Goal: Task Accomplishment & Management: Use online tool/utility

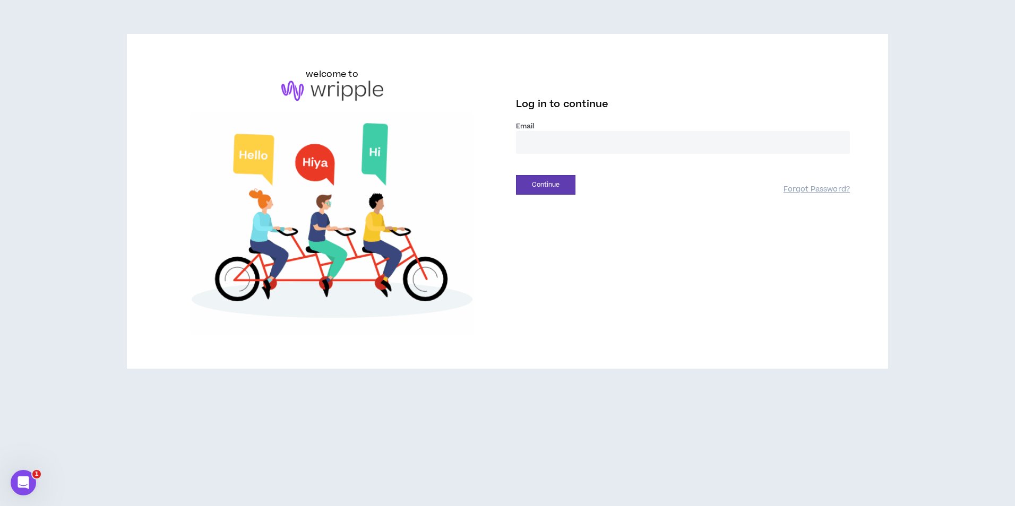
click at [551, 136] on input "email" at bounding box center [683, 142] width 334 height 23
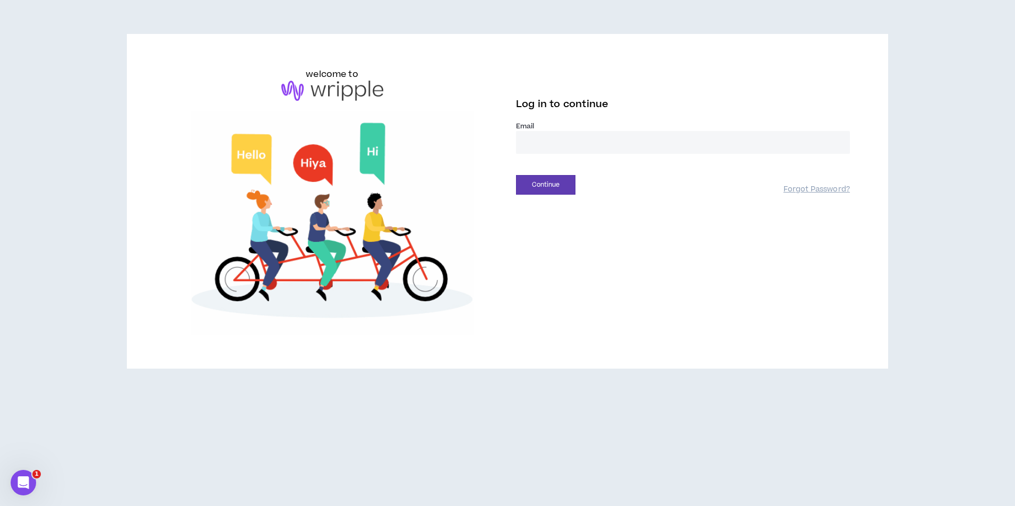
type input "**********"
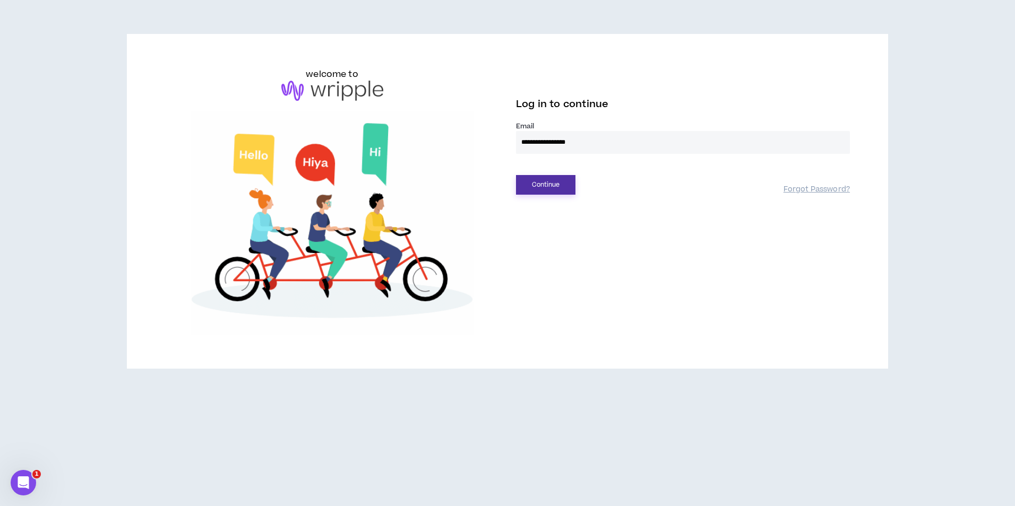
click at [548, 185] on button "Continue" at bounding box center [545, 185] width 59 height 20
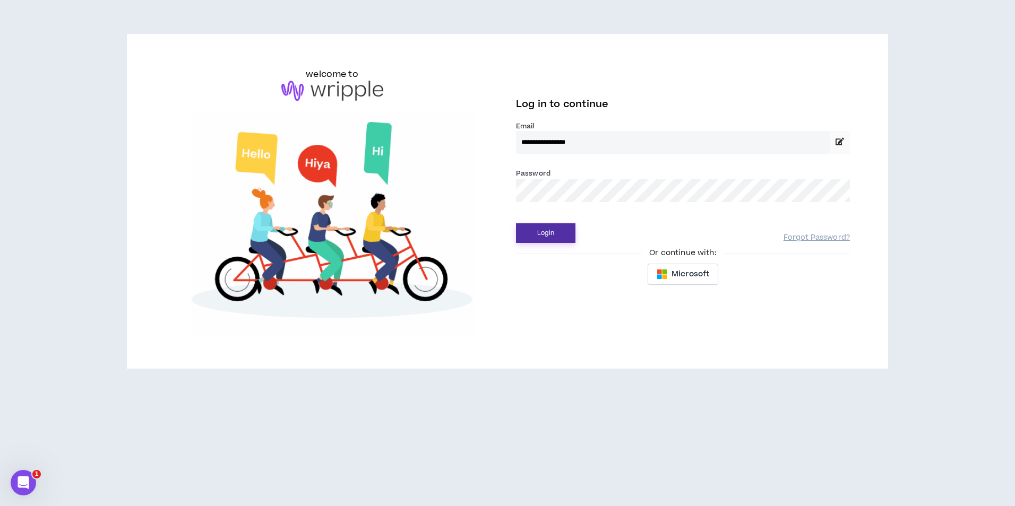
click at [554, 234] on button "Login" at bounding box center [545, 233] width 59 height 20
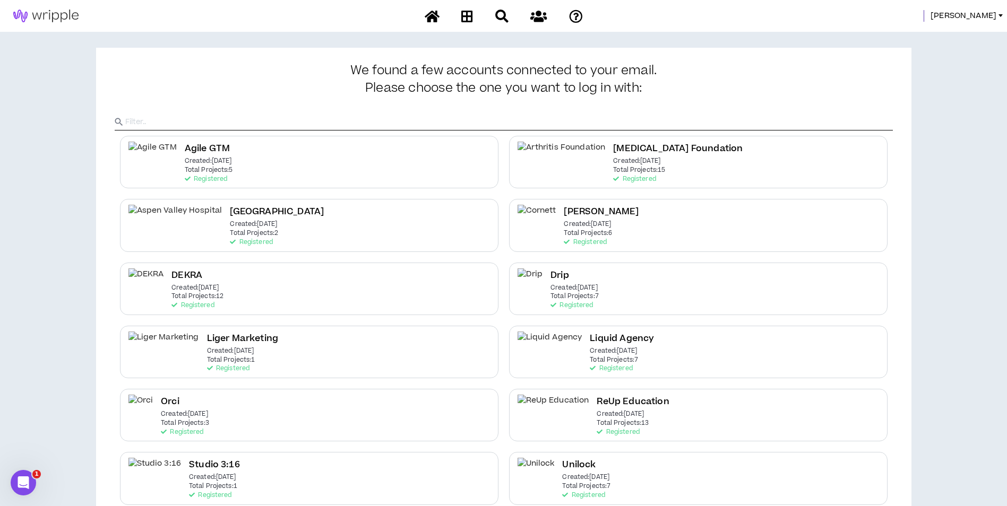
click at [969, 13] on div "[PERSON_NAME]" at bounding box center [802, 16] width 411 height 12
click at [973, 14] on span "[PERSON_NAME]" at bounding box center [963, 16] width 66 height 12
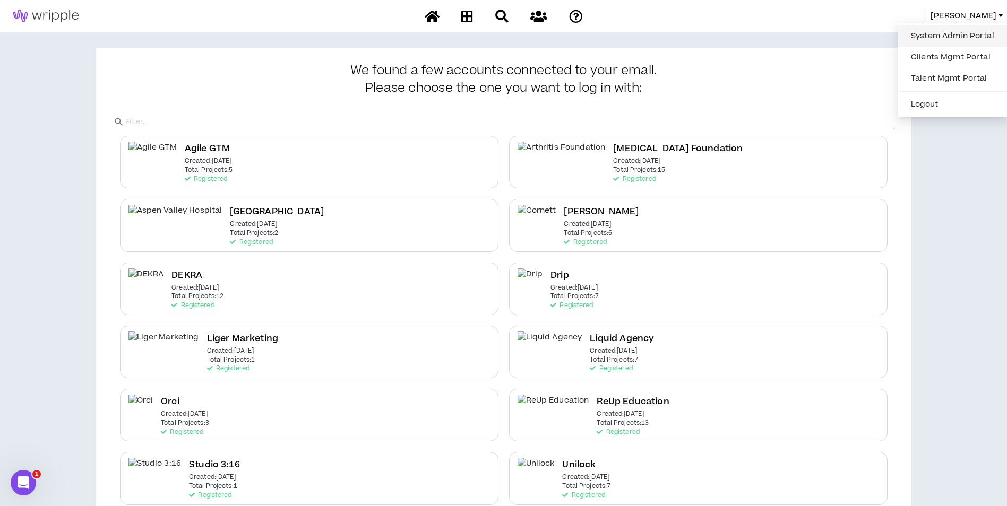
click at [943, 30] on link "System Admin Portal" at bounding box center [952, 36] width 96 height 16
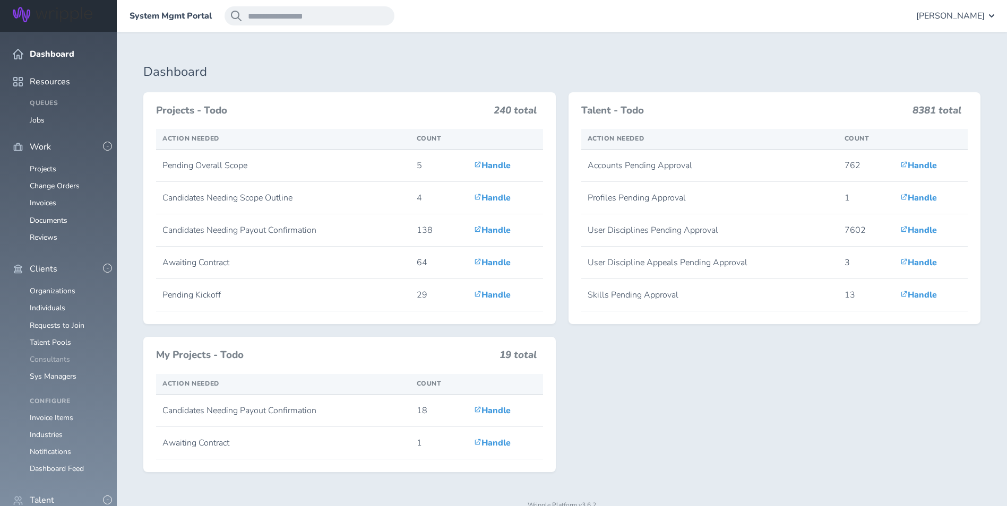
click at [54, 355] on link "Consultants" at bounding box center [50, 360] width 40 height 10
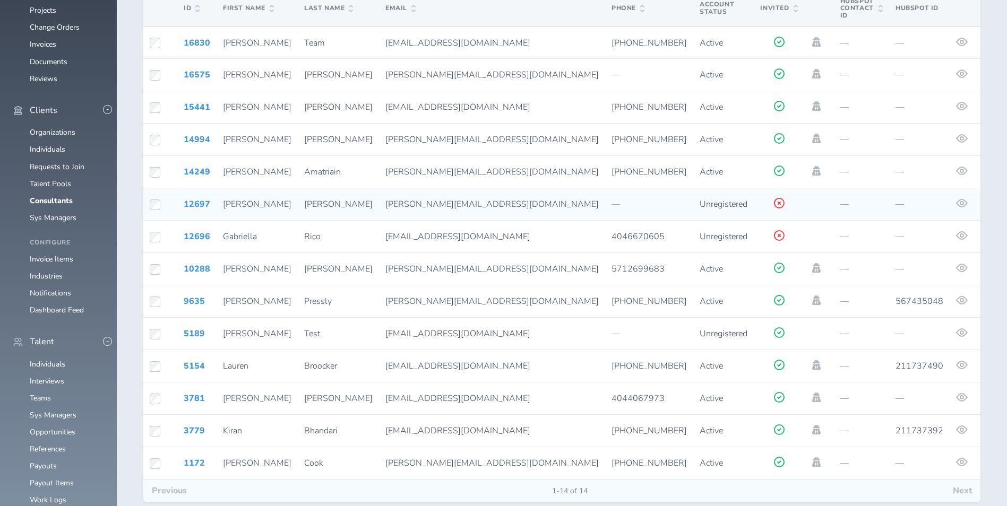
scroll to position [176, 0]
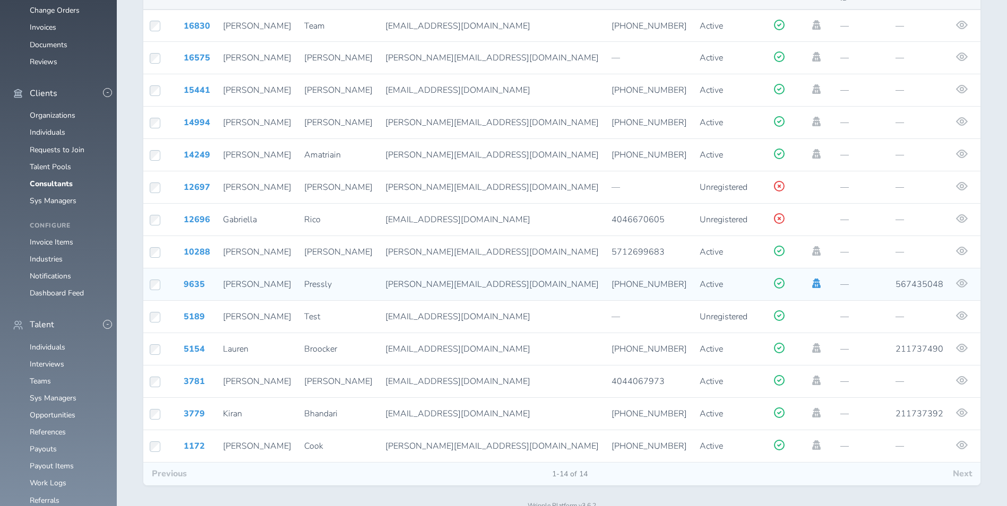
click at [812, 279] on icon at bounding box center [816, 284] width 8 height 10
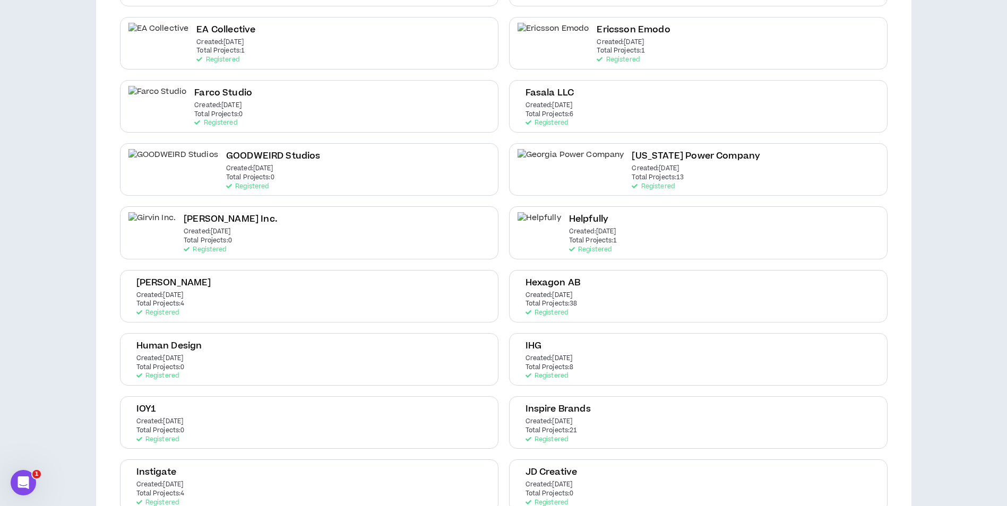
scroll to position [764, 0]
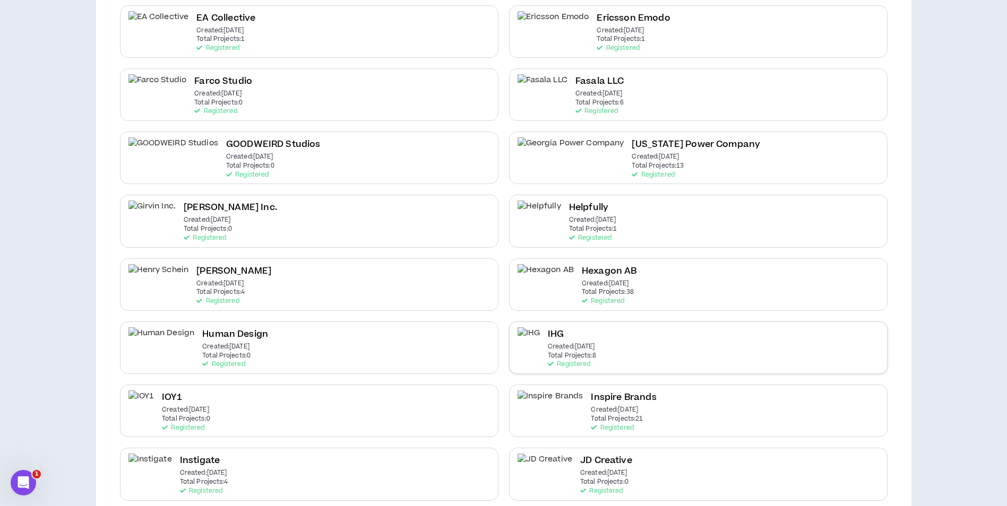
click at [641, 346] on div "IHG Created: [DATE] Total Projects: 8 Registered" at bounding box center [698, 348] width 378 height 53
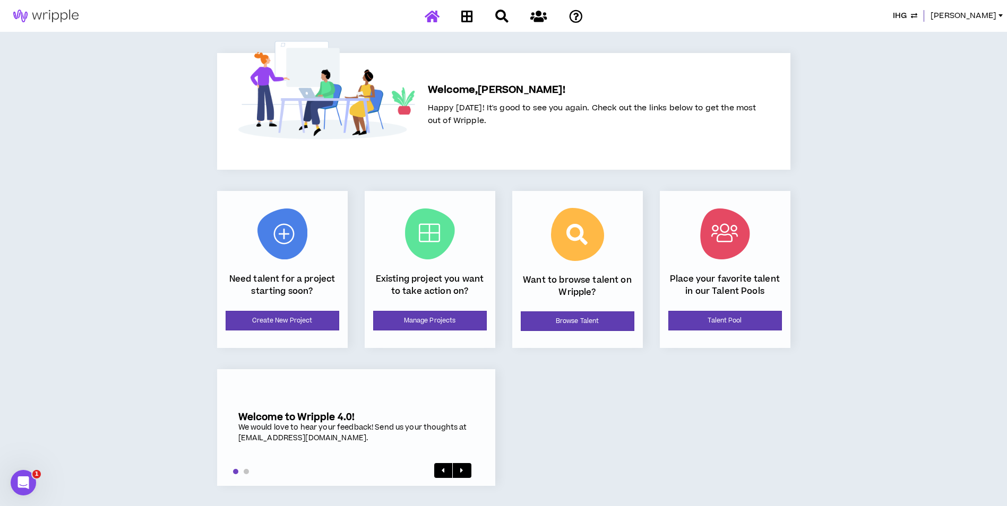
click at [446, 331] on div "Existing project you want to take action on? Manage Projects" at bounding box center [430, 269] width 131 height 157
click at [449, 325] on link "Manage Projects" at bounding box center [430, 321] width 114 height 20
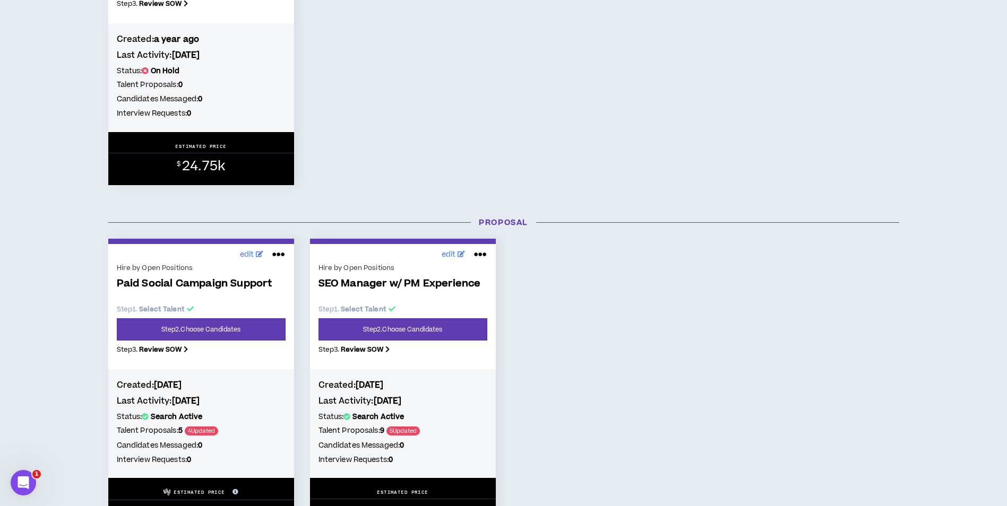
scroll to position [320, 0]
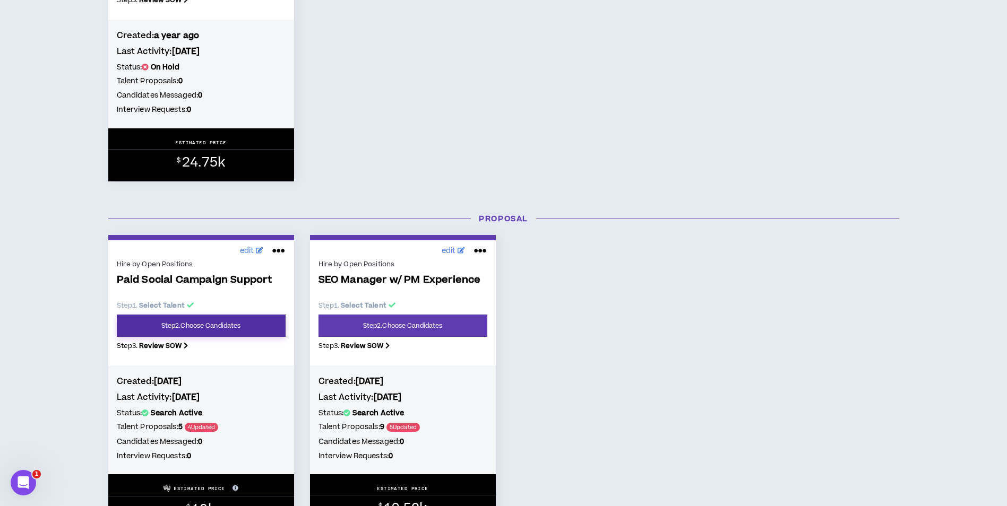
click at [239, 330] on link "Step 2 . Choose Candidates" at bounding box center [201, 326] width 169 height 22
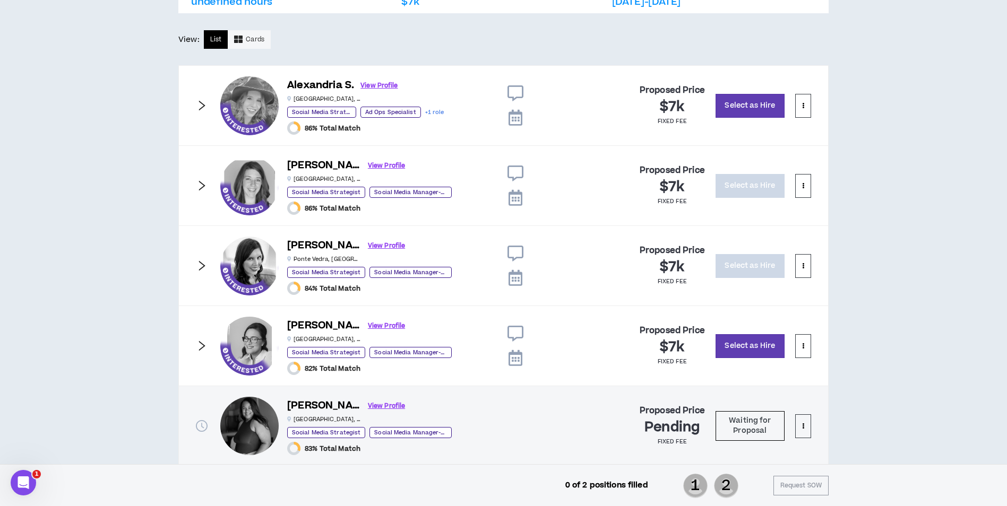
scroll to position [543, 0]
click at [202, 186] on icon "right" at bounding box center [202, 185] width 6 height 10
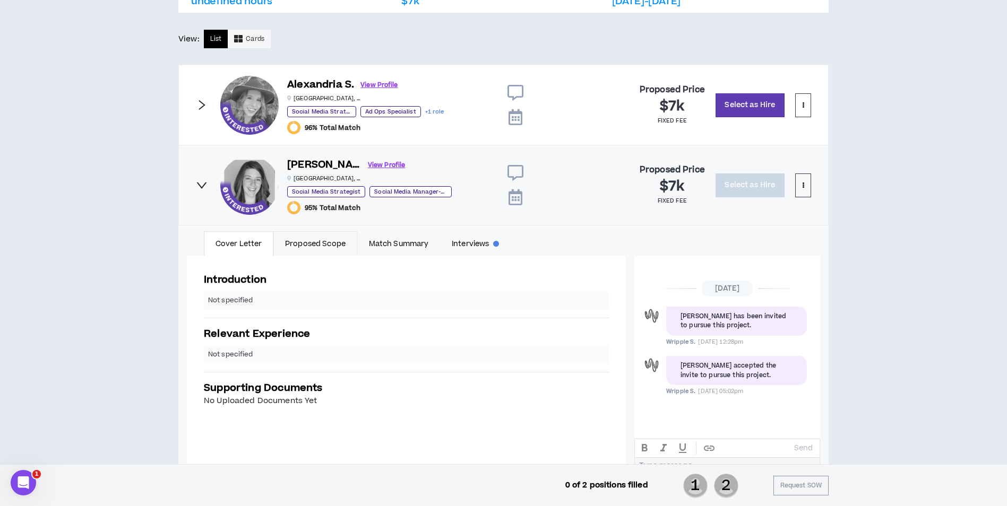
click at [313, 242] on link "Proposed Scope" at bounding box center [315, 243] width 84 height 24
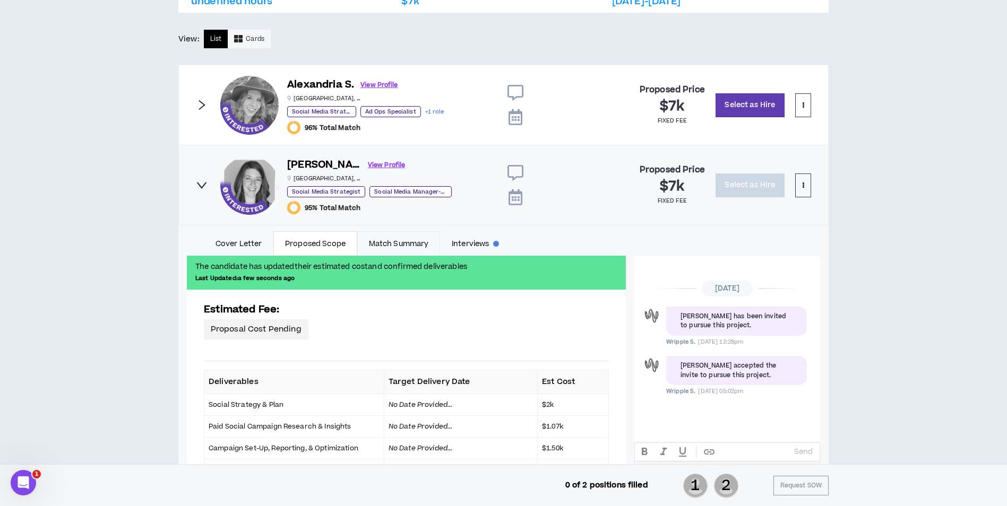
click at [410, 244] on link "Match Summary" at bounding box center [398, 243] width 83 height 24
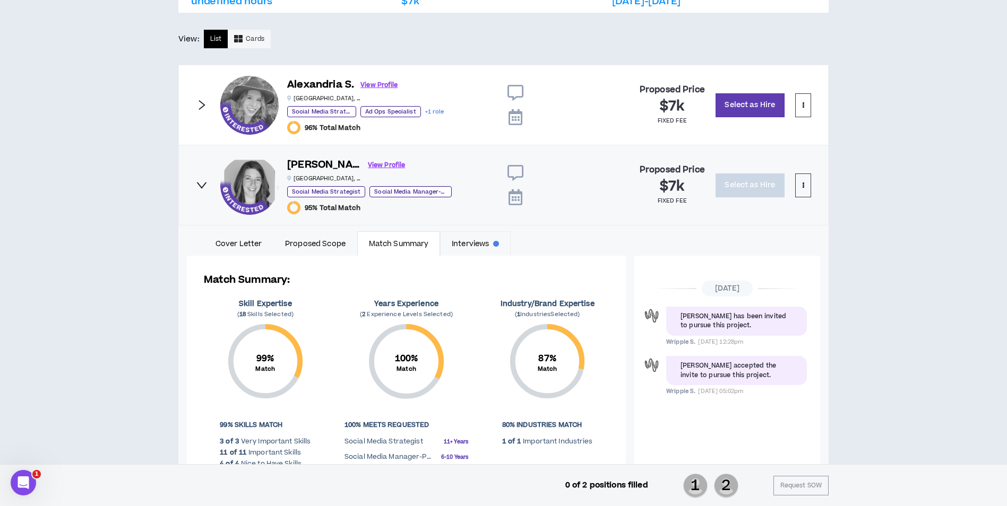
click at [499, 240] on link "Interviews" at bounding box center [475, 243] width 71 height 24
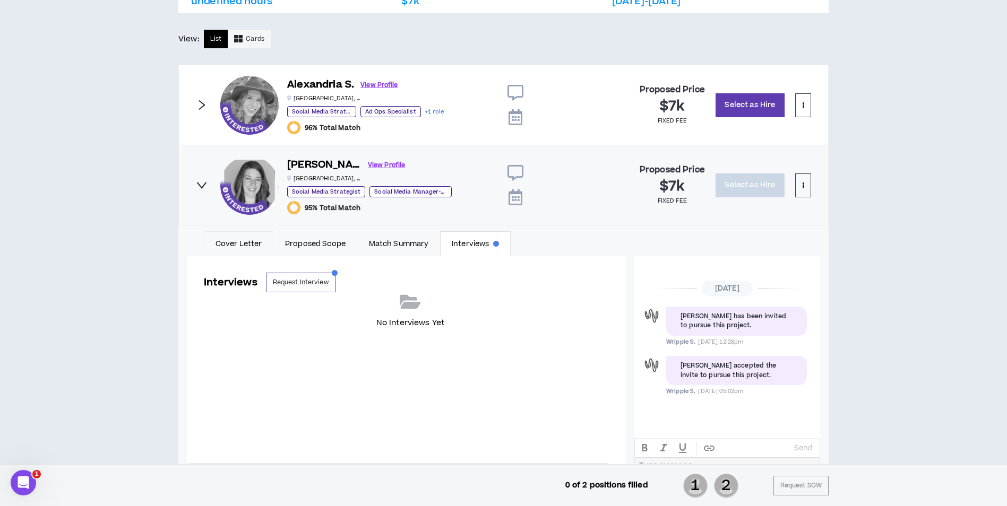
click at [220, 247] on link "Cover Letter" at bounding box center [239, 243] width 70 height 24
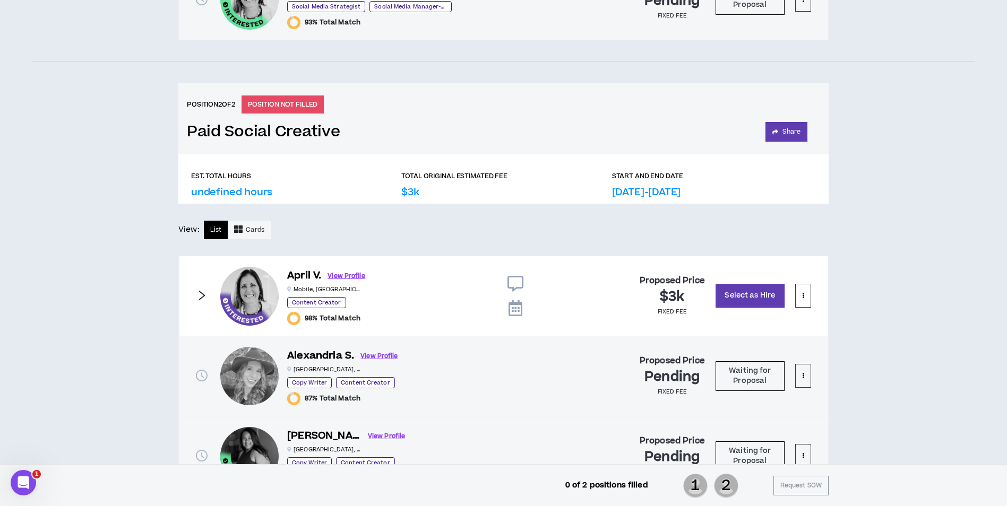
scroll to position [1538, 0]
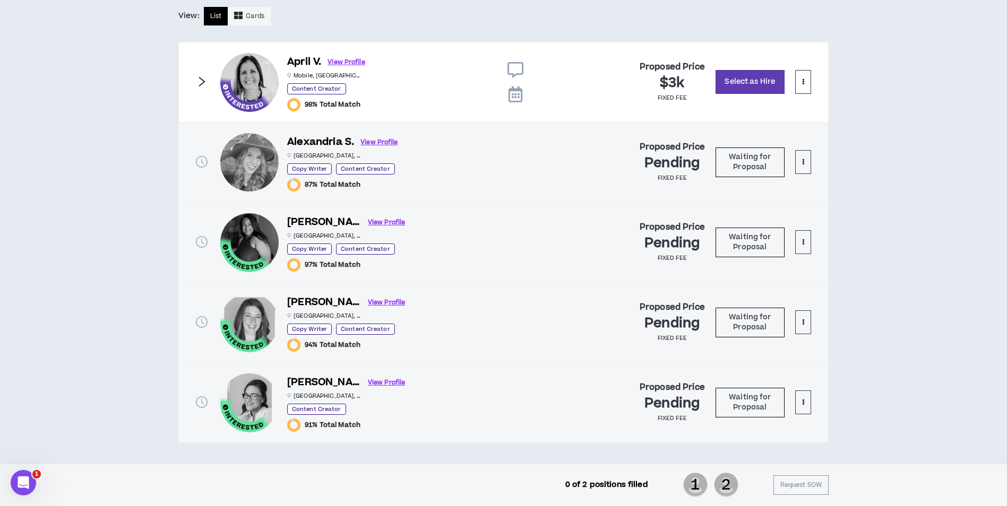
click at [194, 318] on div "[PERSON_NAME] View Profile [GEOGRAPHIC_DATA] , [GEOGRAPHIC_DATA] Copy Writer Co…" at bounding box center [503, 322] width 650 height 81
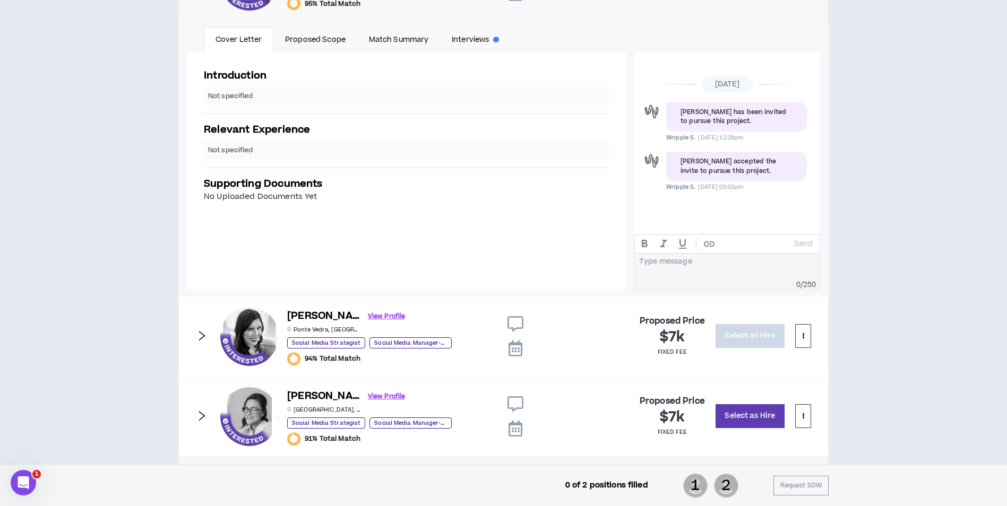
scroll to position [747, 0]
click at [492, 266] on div "Introduction Not specified Relevant Experience Not specified Supporting Documen…" at bounding box center [406, 171] width 439 height 239
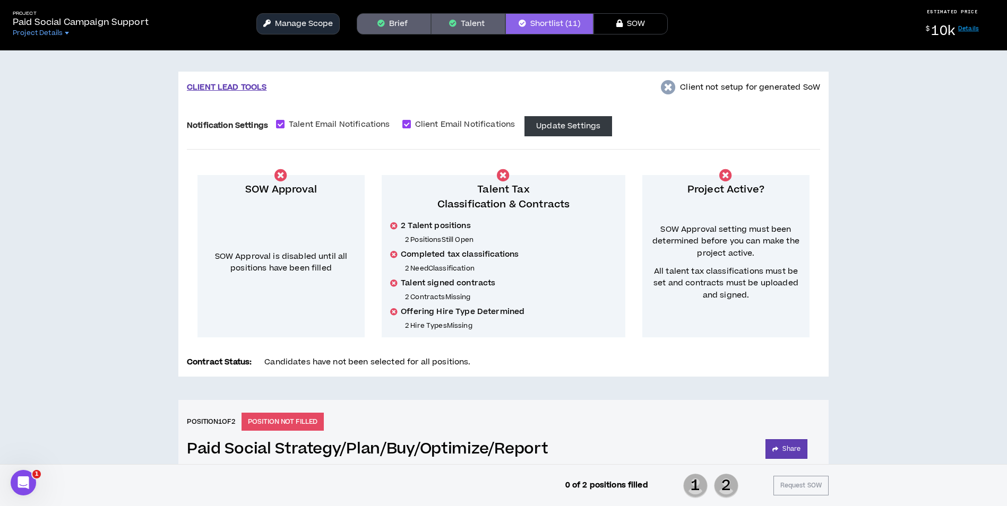
scroll to position [0, 0]
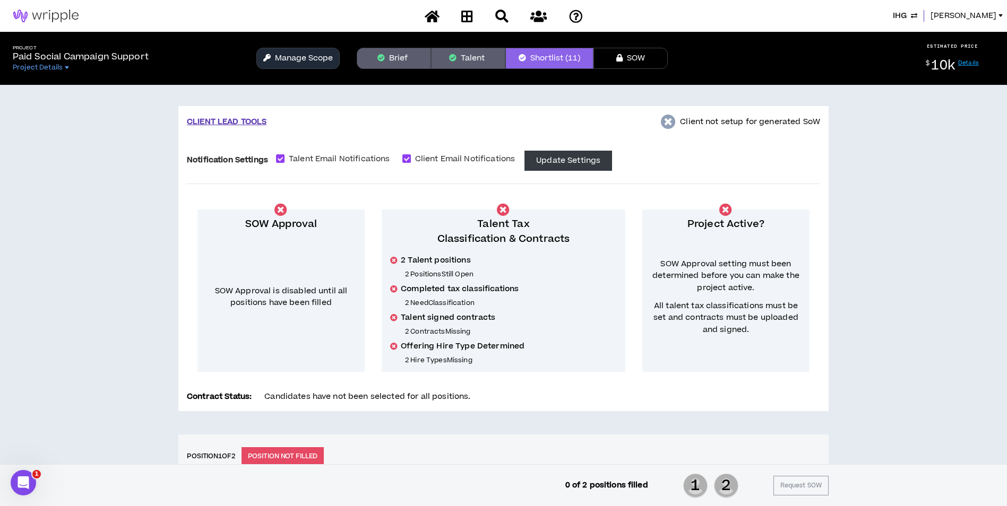
click at [917, 13] on button "IHG" at bounding box center [905, 16] width 24 height 12
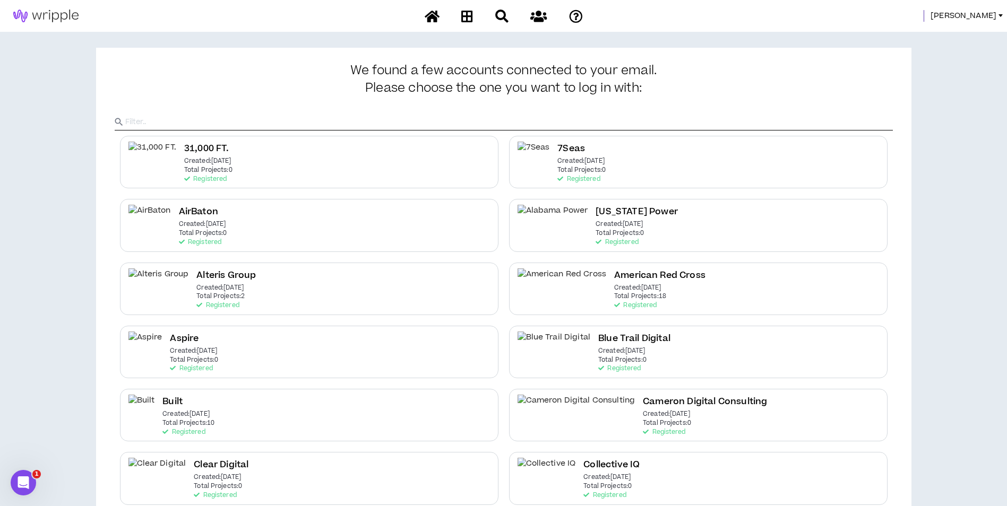
click at [969, 13] on span "[PERSON_NAME]" at bounding box center [963, 16] width 66 height 12
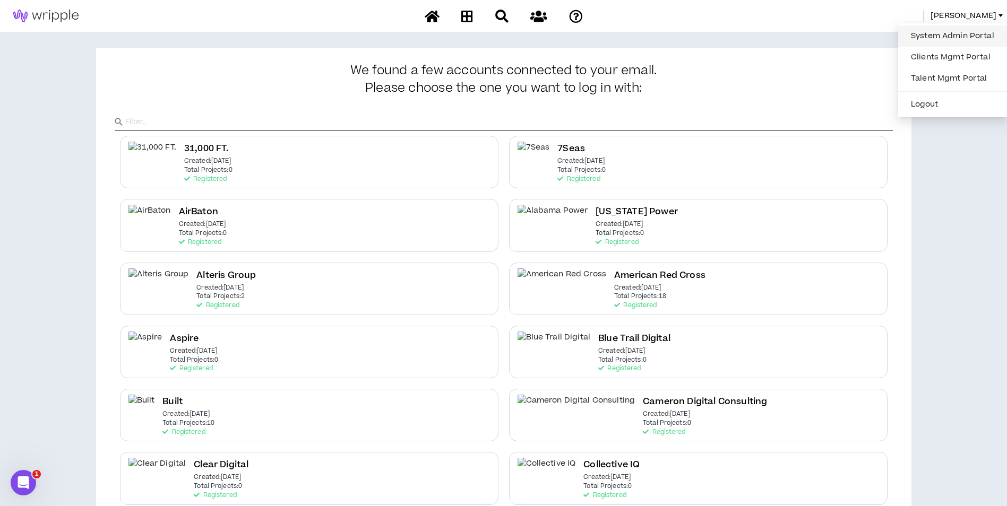
click at [940, 28] on link "System Admin Portal" at bounding box center [952, 36] width 96 height 16
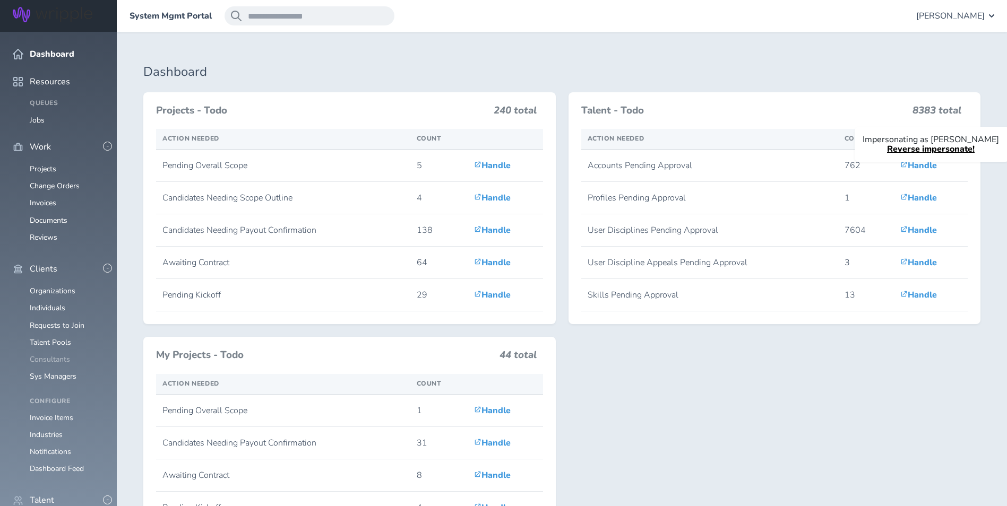
click at [42, 355] on link "Consultants" at bounding box center [50, 360] width 40 height 10
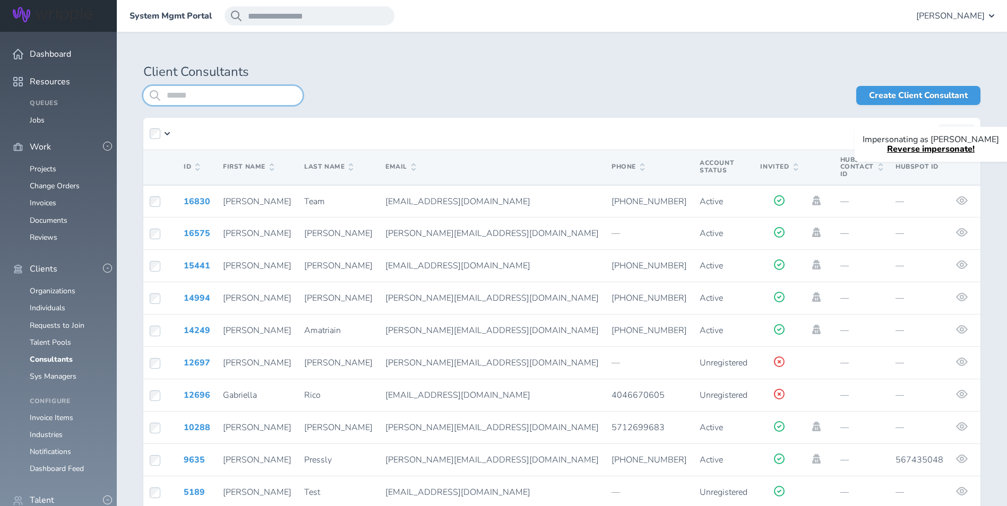
click at [231, 100] on input "search" at bounding box center [222, 95] width 159 height 19
click at [61, 286] on link "Organizations" at bounding box center [53, 291] width 46 height 10
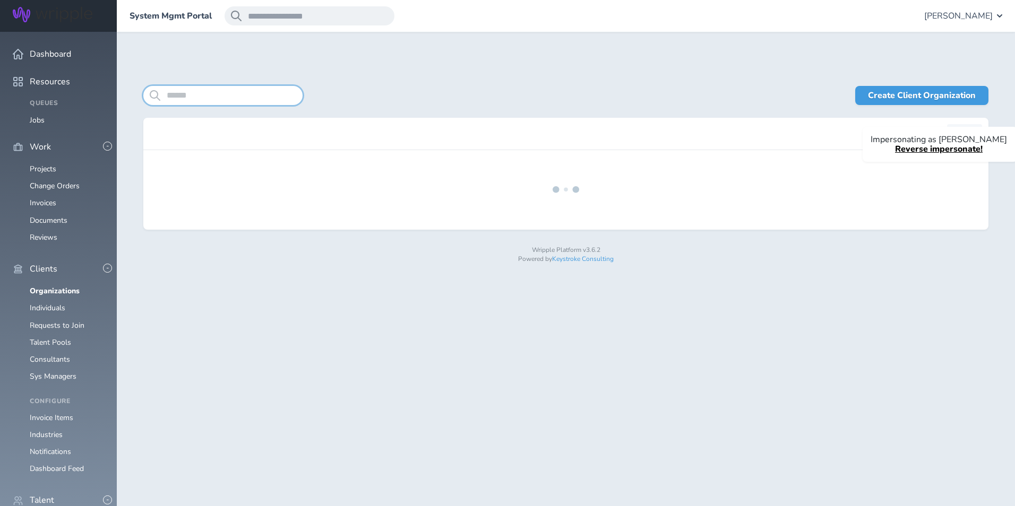
click at [218, 96] on input "search" at bounding box center [222, 95] width 159 height 19
type input "*"
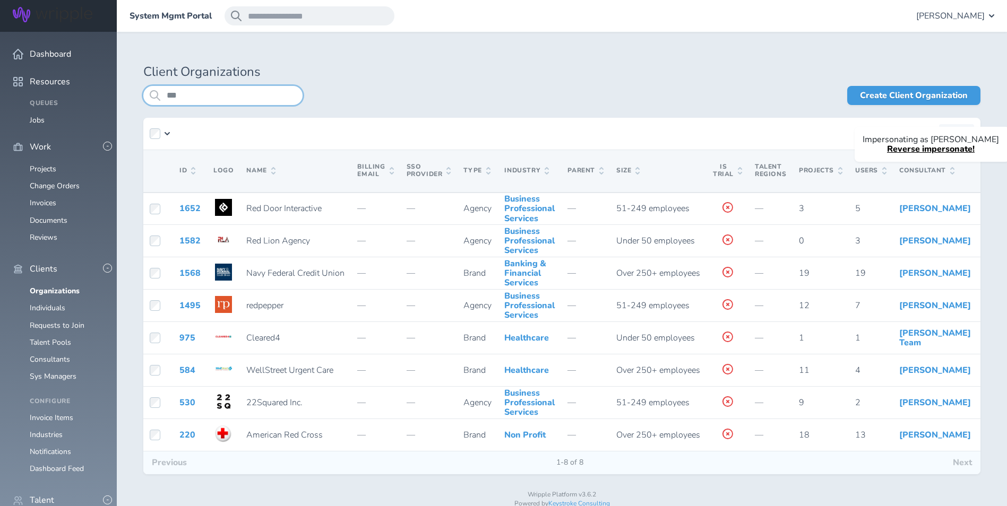
type input "***"
